Goal: Task Accomplishment & Management: Manage account settings

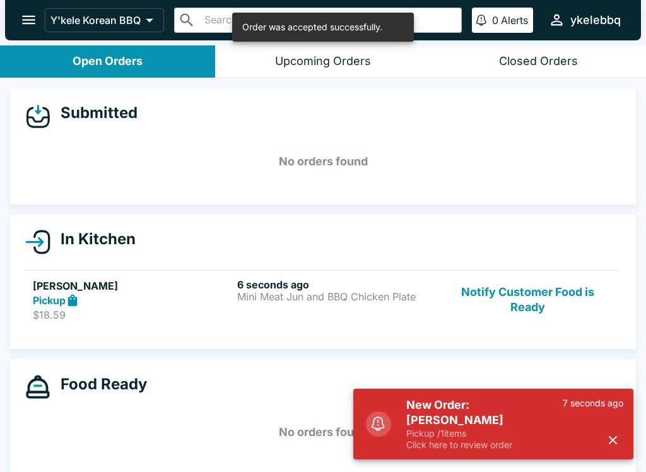
click at [261, 289] on h6 "6 seconds ago" at bounding box center [336, 284] width 199 height 13
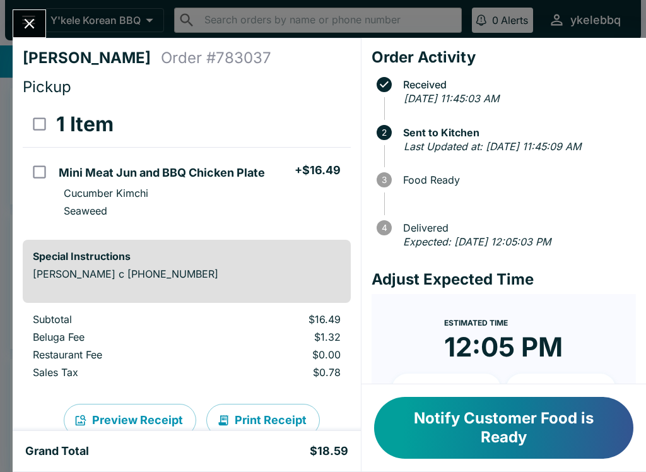
click at [583, 443] on button "Notify Customer Food is Ready" at bounding box center [503, 428] width 259 height 62
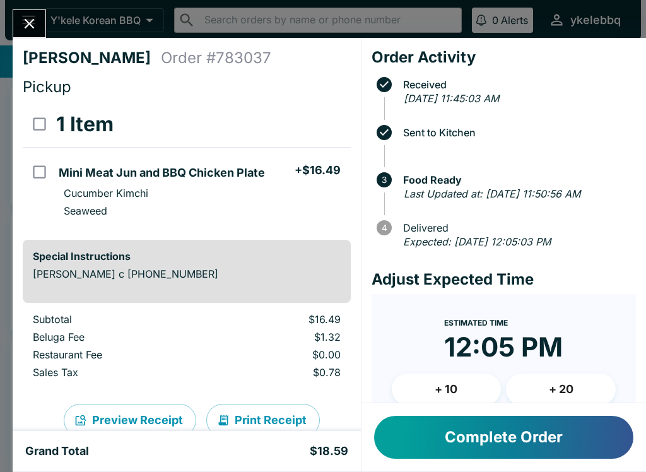
click at [540, 437] on button "Complete Order" at bounding box center [503, 437] width 259 height 43
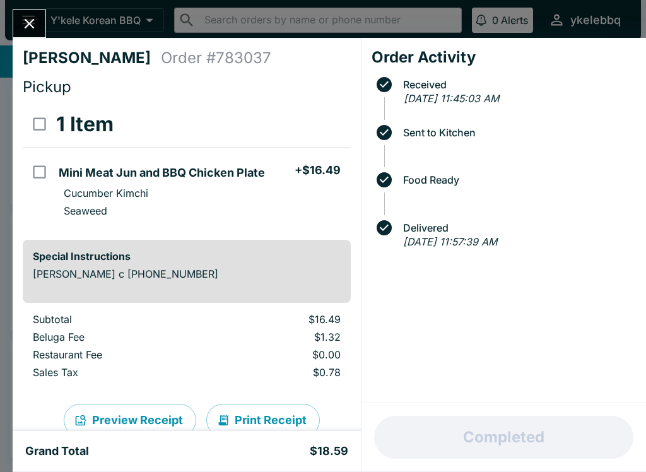
click at [30, 27] on icon "Close" at bounding box center [29, 23] width 17 height 17
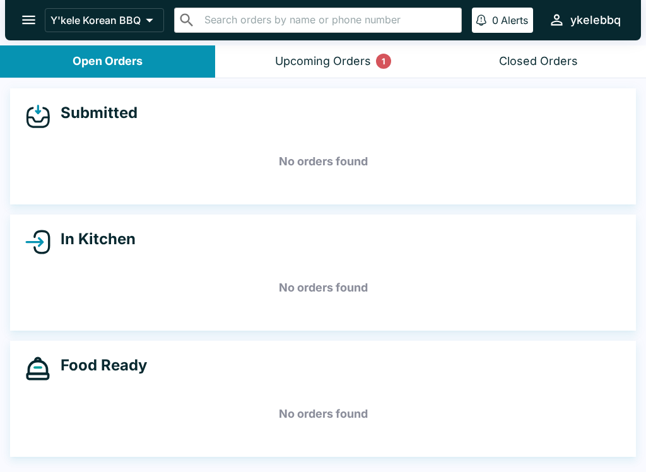
click at [316, 64] on div "Upcoming Orders 1" at bounding box center [323, 61] width 96 height 15
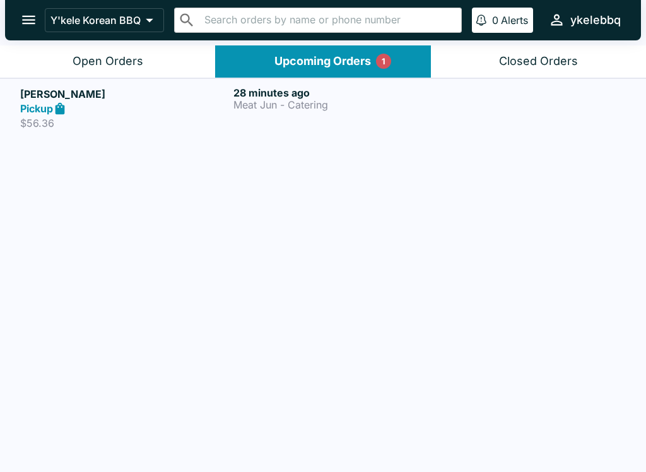
click at [278, 115] on div "28 minutes ago Meat Jun - Catering" at bounding box center [338, 108] width 208 height 44
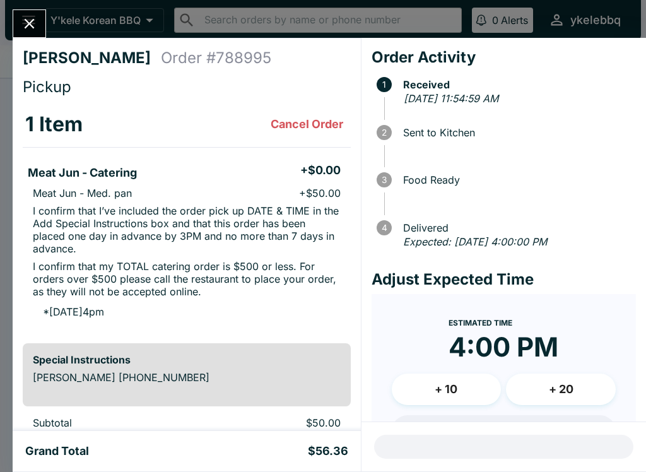
click at [35, 30] on icon "Close" at bounding box center [29, 23] width 17 height 17
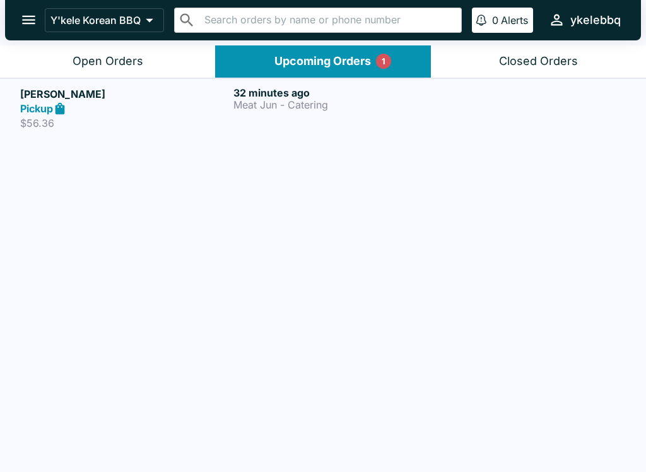
click at [287, 119] on div "32 minutes ago Meat Jun - Catering" at bounding box center [338, 108] width 208 height 44
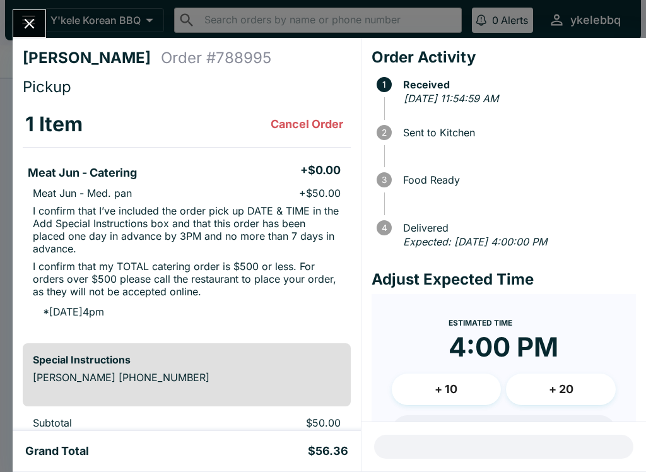
click at [26, 25] on icon "Close" at bounding box center [29, 23] width 17 height 17
